Goal: Task Accomplishment & Management: Manage account settings

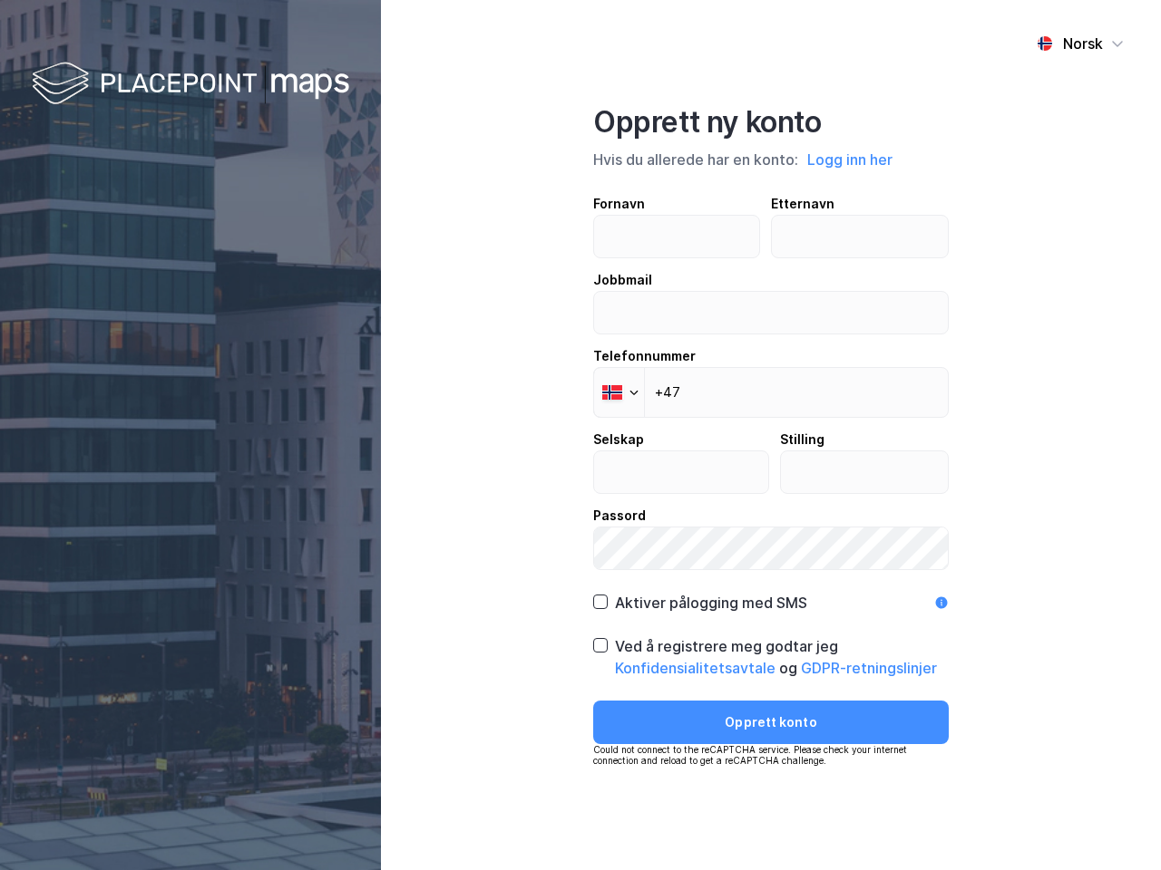
click at [580, 435] on div "Norsk Opprett ny konto Hvis du allerede har en konto: Logg inn her Fornavn Ette…" at bounding box center [771, 435] width 780 height 870
click at [190, 84] on img at bounding box center [190, 84] width 317 height 53
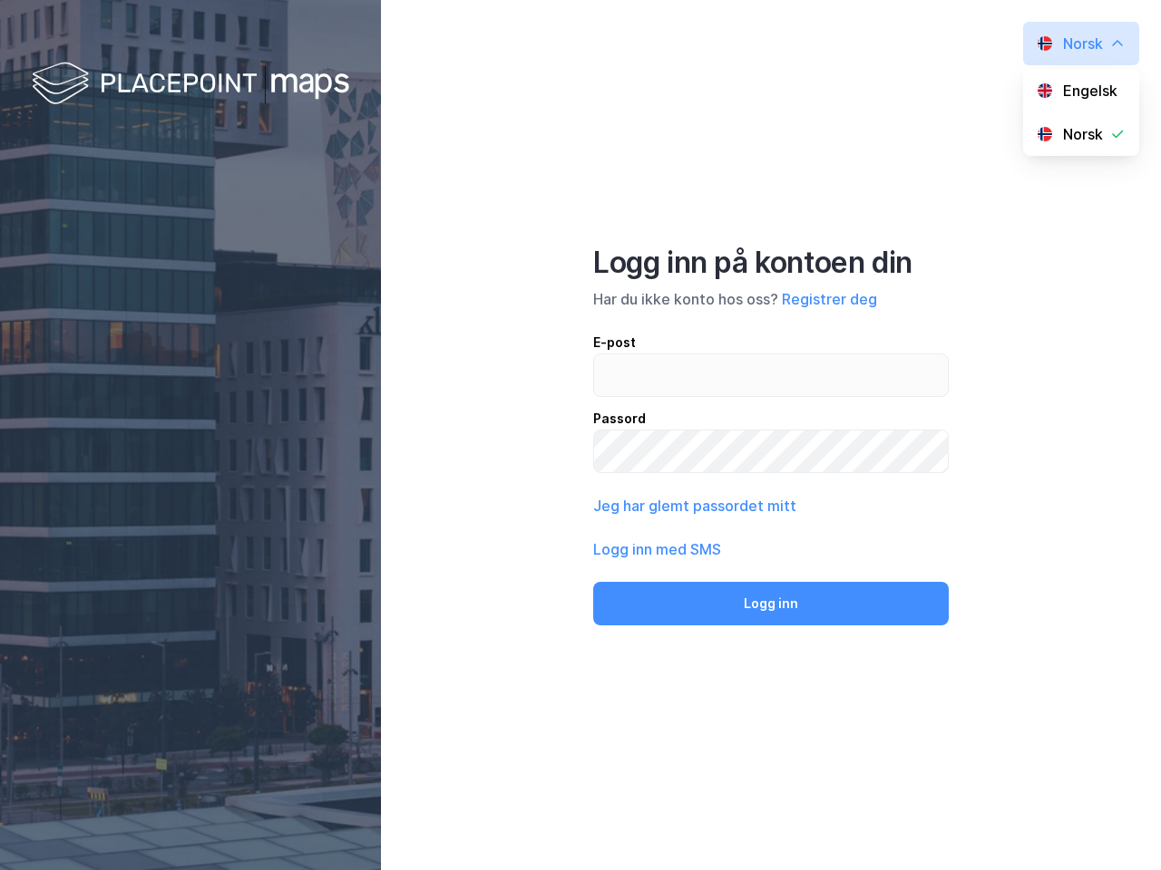
click at [850, 160] on div "Norsk Engelsk Norsk Logg inn på kontoen din Har du ikke konto hos oss? Registre…" at bounding box center [771, 435] width 780 height 870
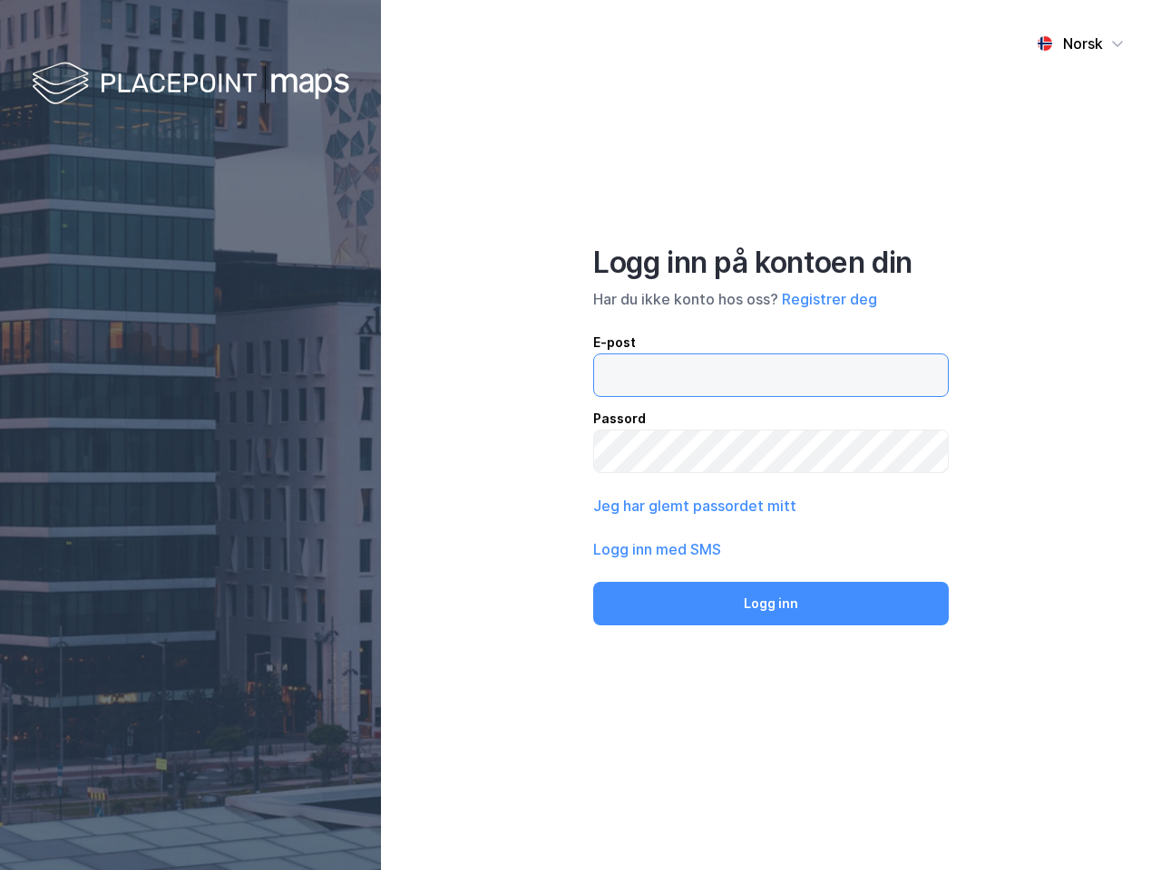
click at [618, 393] on input "email" at bounding box center [771, 376] width 354 height 42
click at [699, 603] on button "Logg inn" at bounding box center [770, 604] width 355 height 44
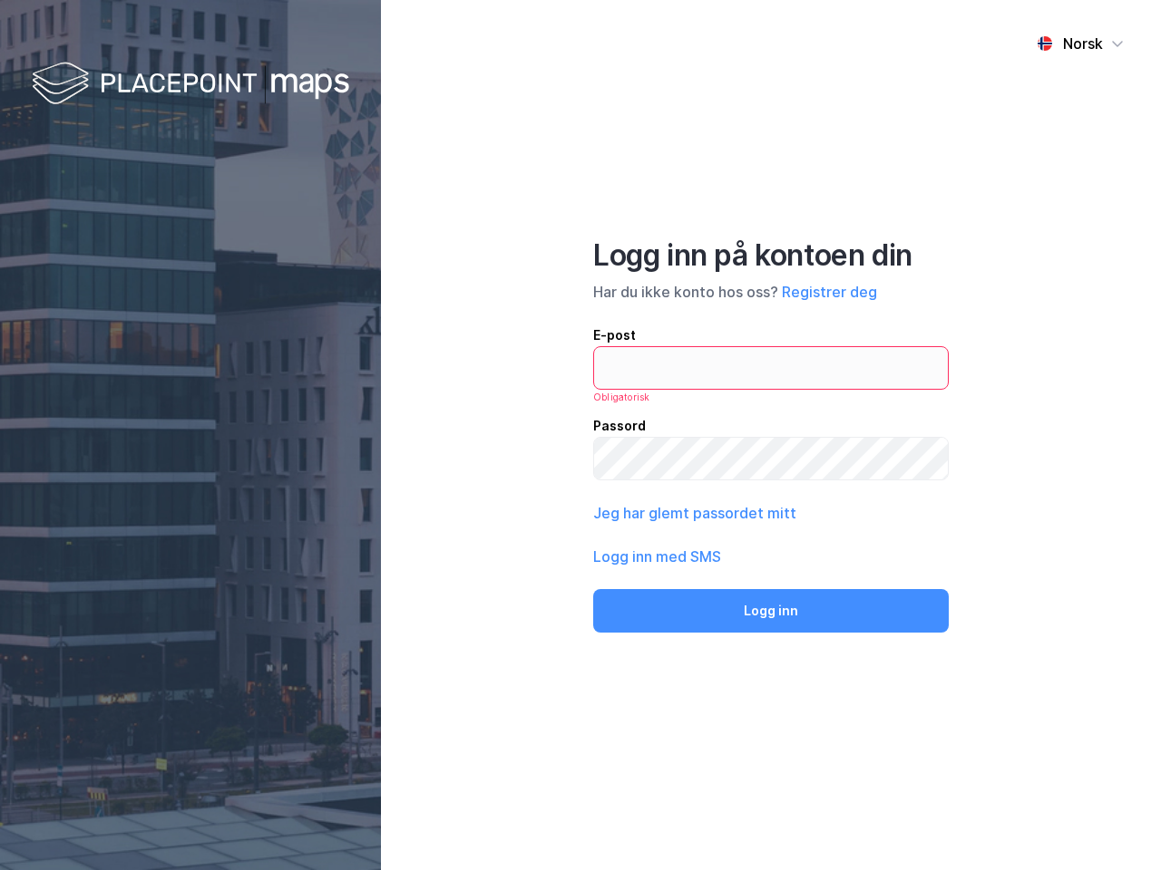
click at [771, 657] on div "Norsk Logg inn på kontoen din Har du ikke konto hos oss? Registrer deg E-post O…" at bounding box center [771, 435] width 780 height 870
click at [771, 723] on div "Norsk Logg inn på kontoen din Har du ikke konto hos oss? Registrer deg E-post O…" at bounding box center [771, 435] width 780 height 870
